Goal: Transaction & Acquisition: Purchase product/service

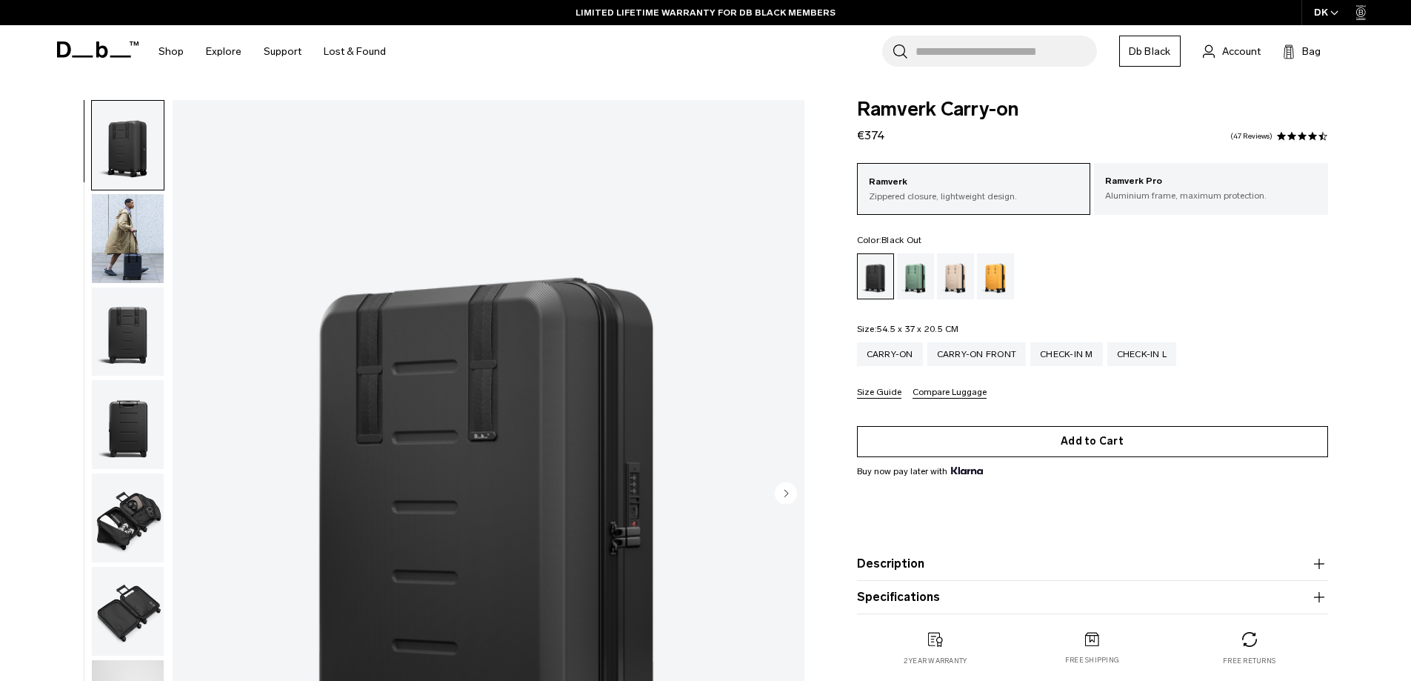
click at [992, 449] on button "Add to Cart" at bounding box center [1092, 441] width 471 height 31
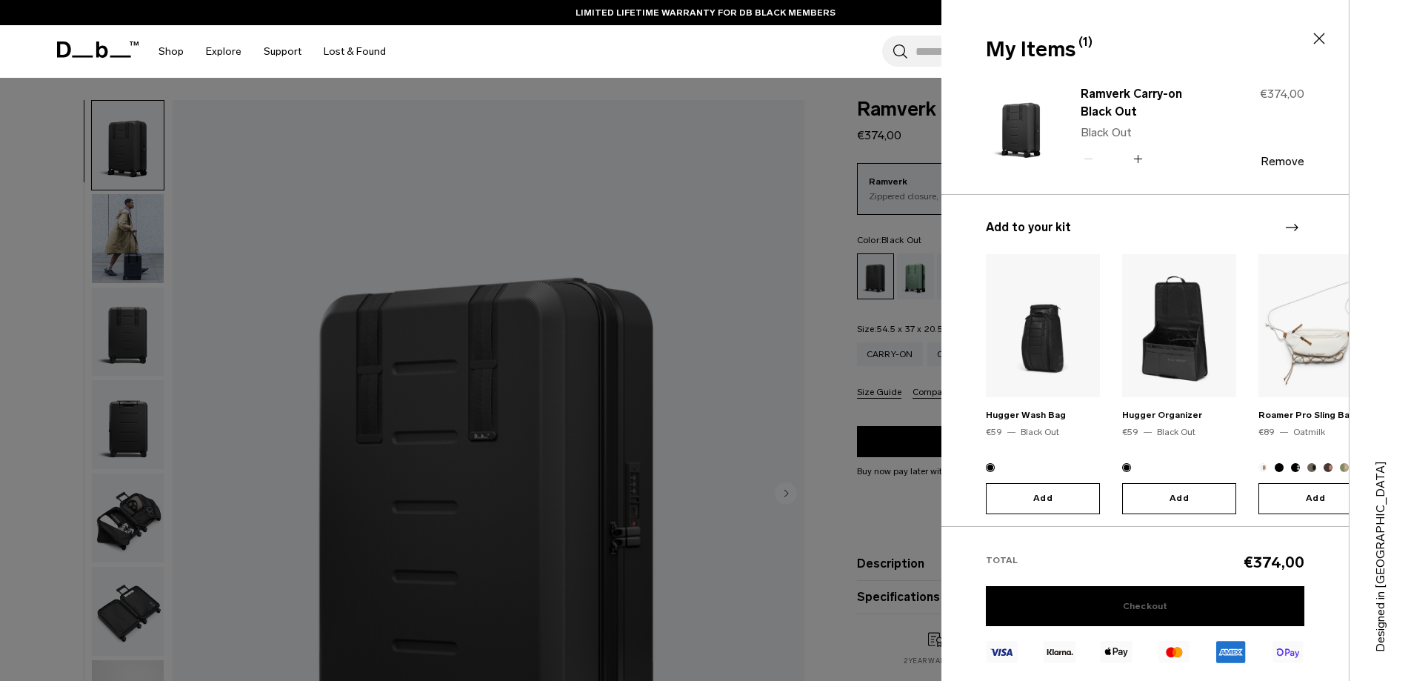
click at [1115, 610] on link "Checkout" at bounding box center [1145, 606] width 318 height 40
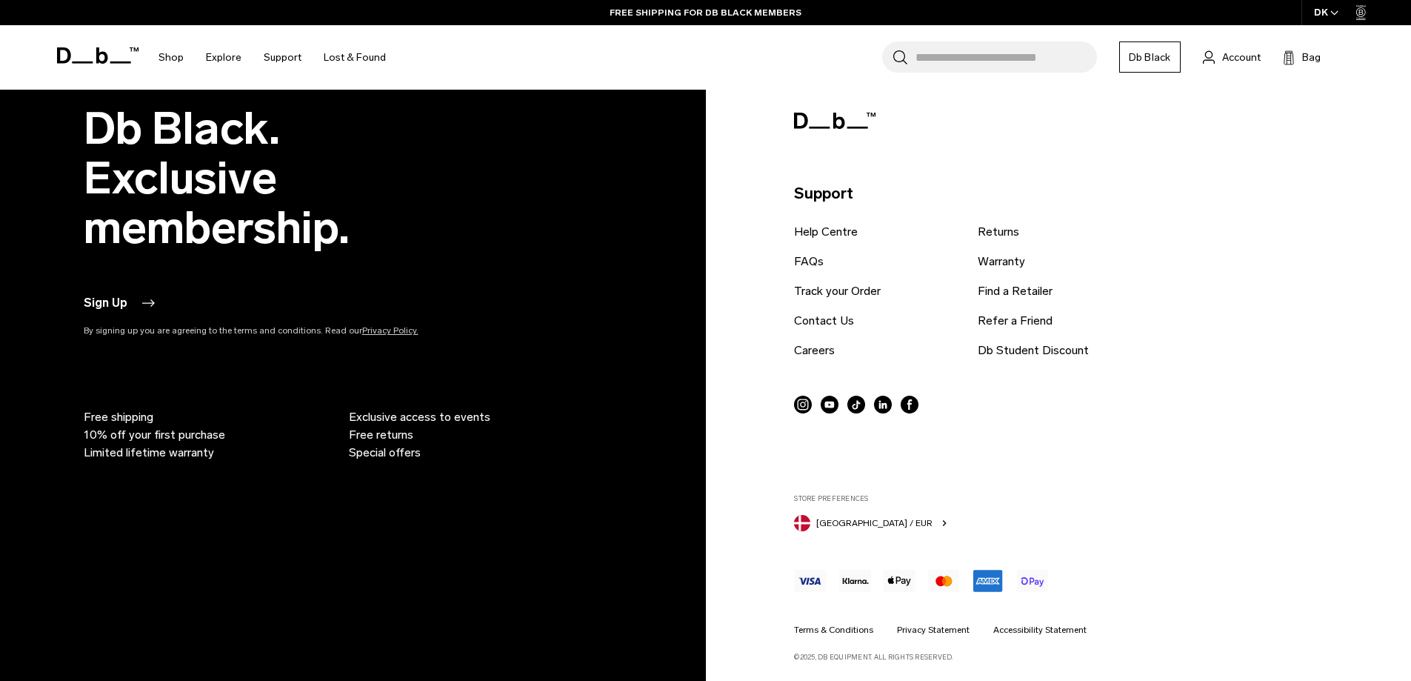
scroll to position [3103, 0]
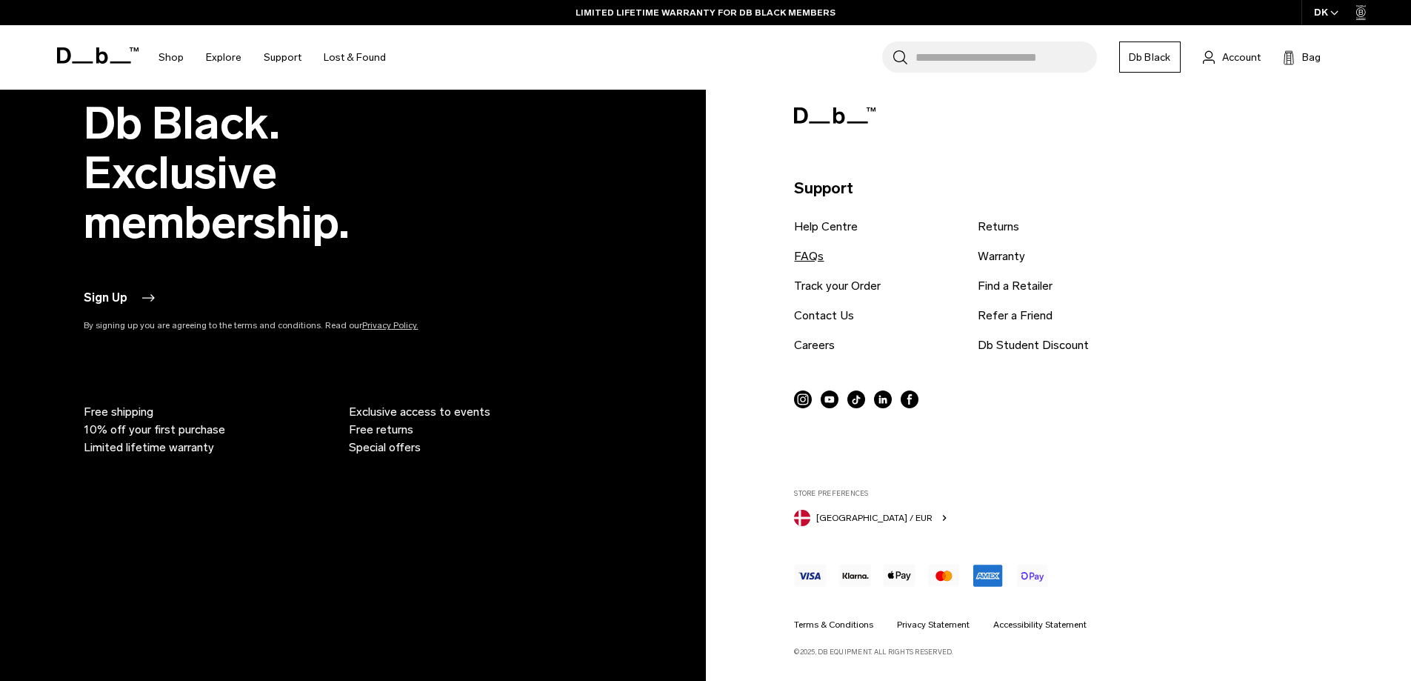
click at [806, 254] on link "FAQs" at bounding box center [809, 256] width 30 height 18
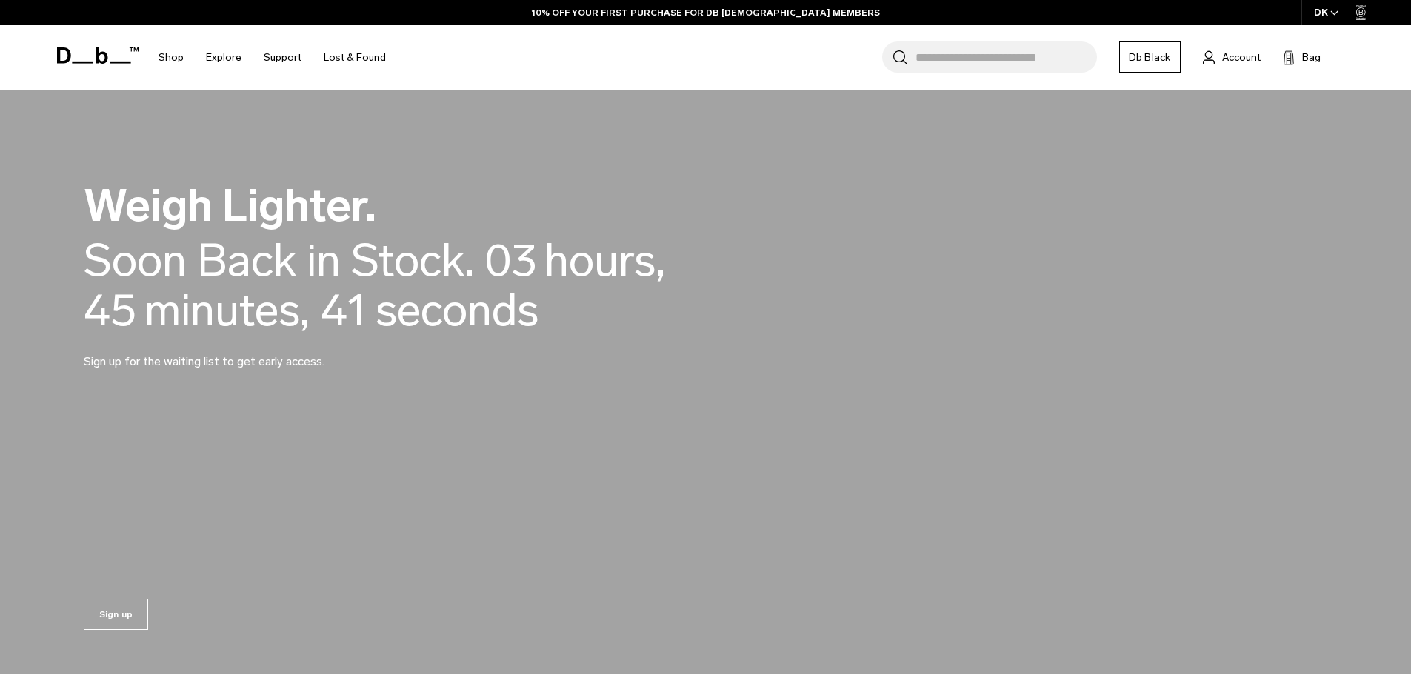
scroll to position [97, 0]
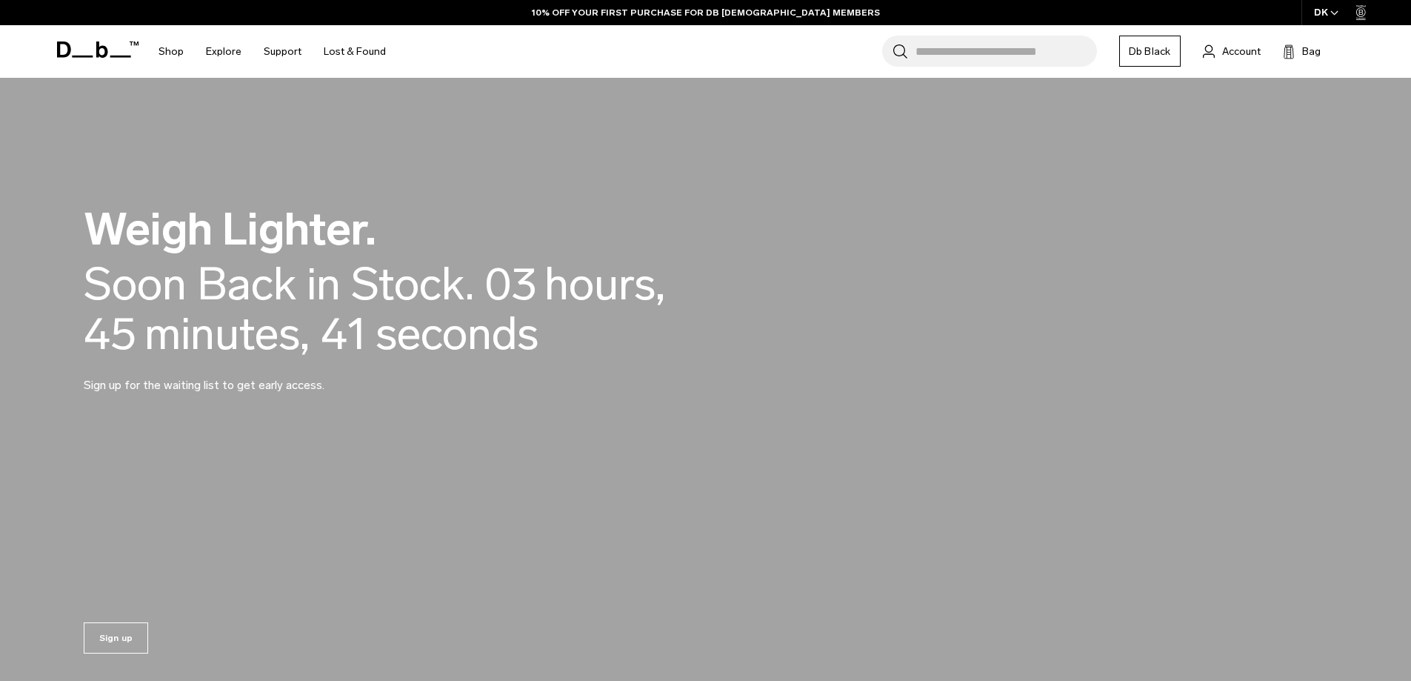
drag, startPoint x: 392, startPoint y: 315, endPoint x: 391, endPoint y: 307, distance: 7.4
